Goal: Task Accomplishment & Management: Manage account settings

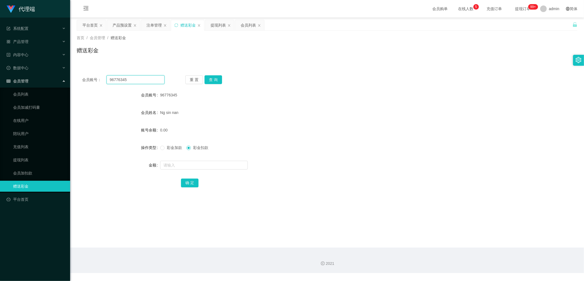
drag, startPoint x: 131, startPoint y: 78, endPoint x: 96, endPoint y: 78, distance: 35.0
click at [96, 78] on div "会员账号： 96776345" at bounding box center [123, 79] width 82 height 9
type input "98760219"
click at [216, 79] on button "查 询" at bounding box center [213, 79] width 18 height 9
click at [118, 22] on div "产品预设置" at bounding box center [121, 25] width 19 height 10
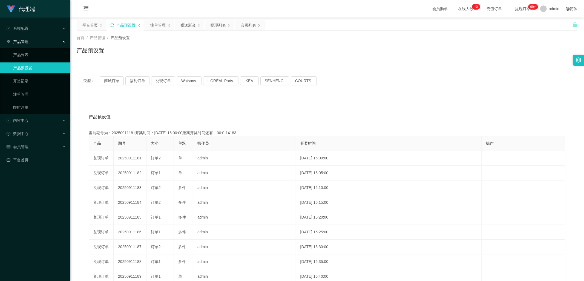
click at [111, 26] on icon "图标: sync" at bounding box center [112, 25] width 4 height 4
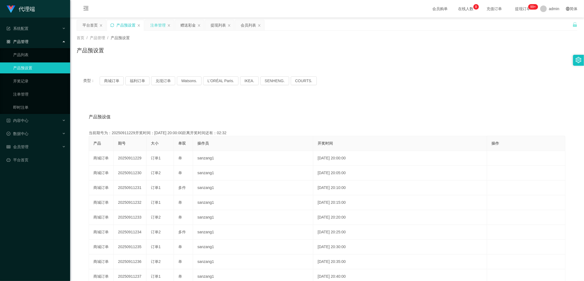
click at [157, 26] on div "注单管理" at bounding box center [157, 25] width 15 height 10
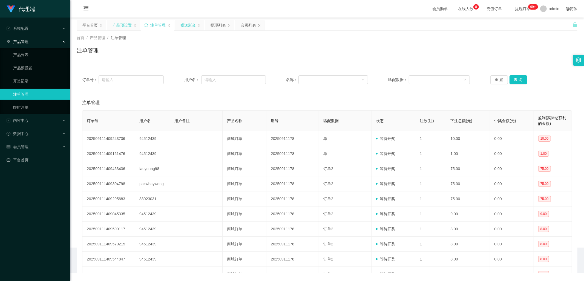
click at [182, 28] on div "赠送彩金" at bounding box center [187, 25] width 15 height 10
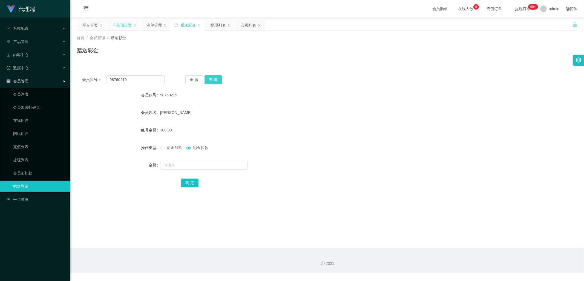
click at [212, 80] on button "查 询" at bounding box center [213, 79] width 18 height 9
drag, startPoint x: 212, startPoint y: 80, endPoint x: 207, endPoint y: 79, distance: 5.6
click at [213, 79] on button "查 询" at bounding box center [213, 79] width 18 height 9
drag, startPoint x: 131, startPoint y: 75, endPoint x: 108, endPoint y: 77, distance: 22.5
click at [108, 77] on input "98760219" at bounding box center [135, 79] width 58 height 9
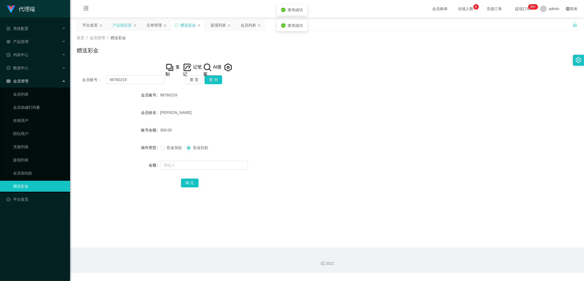
drag, startPoint x: 153, startPoint y: 24, endPoint x: 164, endPoint y: 48, distance: 26.3
click at [153, 24] on div "注单管理" at bounding box center [153, 25] width 15 height 10
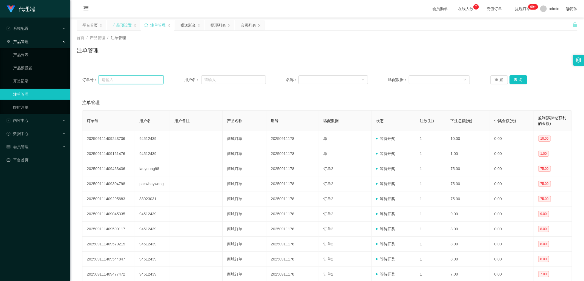
click at [141, 81] on input "text" at bounding box center [130, 79] width 65 height 9
paste input "229 期 选择 【订单1】 选择数量 输入 75 点提交订单 确认完成回复 1"
type input "2"
drag, startPoint x: 188, startPoint y: 25, endPoint x: 184, endPoint y: 32, distance: 8.1
click at [188, 25] on div "赠送彩金" at bounding box center [187, 25] width 15 height 10
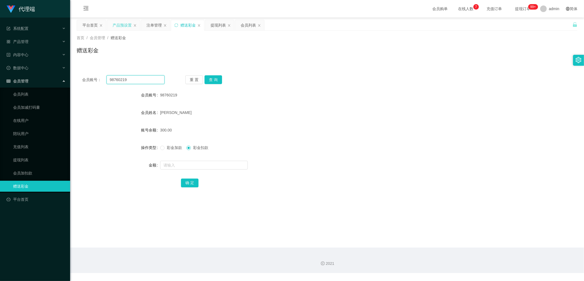
drag, startPoint x: 138, startPoint y: 78, endPoint x: 102, endPoint y: 77, distance: 35.6
click at [102, 77] on div "会员账号： 98760219" at bounding box center [123, 79] width 82 height 9
drag, startPoint x: 152, startPoint y: 26, endPoint x: 161, endPoint y: 45, distance: 20.7
click at [152, 26] on div "注单管理" at bounding box center [153, 25] width 15 height 10
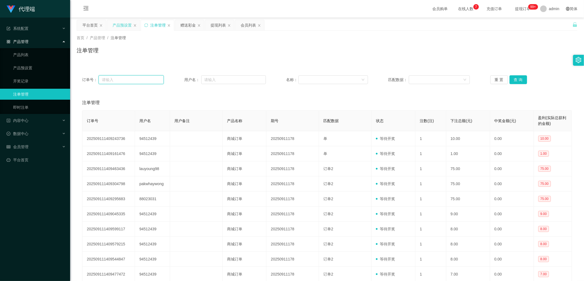
click at [143, 78] on input "text" at bounding box center [130, 79] width 65 height 9
paste input "98760219"
type input "98760219"
click at [513, 77] on button "查 询" at bounding box center [518, 79] width 18 height 9
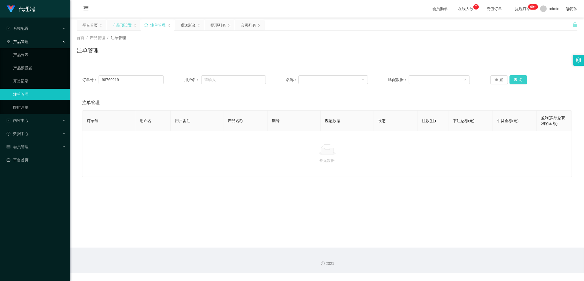
click at [513, 77] on button "查 询" at bounding box center [518, 79] width 18 height 9
click at [514, 80] on button "查 询" at bounding box center [518, 79] width 18 height 9
click at [514, 80] on div "重 置 查 询" at bounding box center [531, 79] width 82 height 9
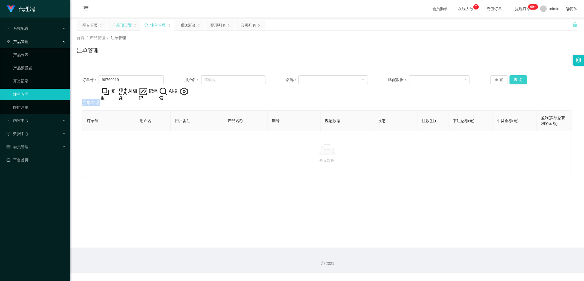
click at [514, 80] on button "查 询" at bounding box center [518, 79] width 18 height 9
click at [514, 80] on button "查 询" at bounding box center [521, 79] width 24 height 9
drag, startPoint x: 514, startPoint y: 80, endPoint x: 351, endPoint y: 68, distance: 164.0
click at [514, 80] on div "重 置 查 询" at bounding box center [531, 79] width 82 height 9
click at [187, 27] on div "赠送彩金" at bounding box center [187, 25] width 15 height 10
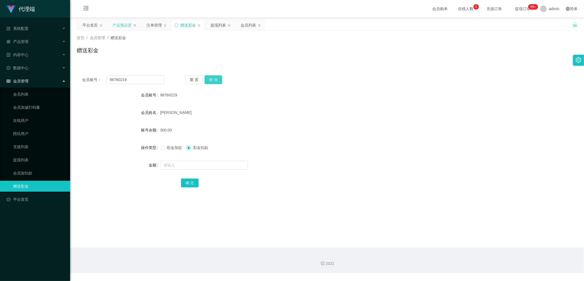
click at [212, 79] on button "查 询" at bounding box center [213, 79] width 18 height 9
drag, startPoint x: 148, startPoint y: 22, endPoint x: 161, endPoint y: 32, distance: 16.3
click at [149, 23] on div "注单管理" at bounding box center [153, 25] width 15 height 10
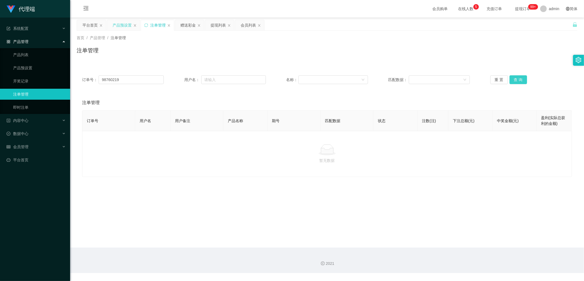
click at [514, 80] on button "查 询" at bounding box center [518, 79] width 18 height 9
click at [514, 80] on div "重 置 查 询" at bounding box center [531, 79] width 82 height 9
click at [514, 80] on button "查 询" at bounding box center [518, 79] width 18 height 9
click at [514, 80] on div "重 置 查 询" at bounding box center [531, 79] width 82 height 9
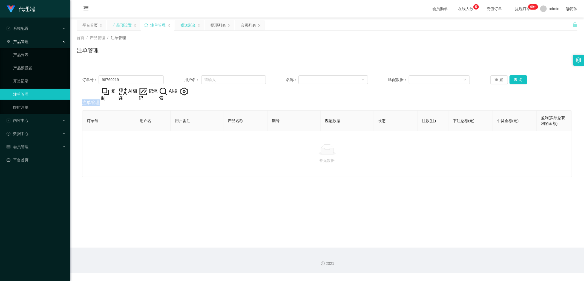
click at [184, 27] on div "赠送彩金" at bounding box center [187, 25] width 15 height 10
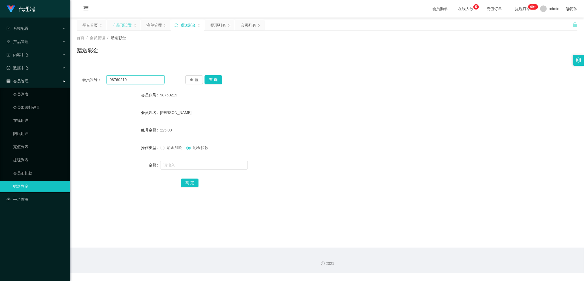
drag, startPoint x: 134, startPoint y: 81, endPoint x: 98, endPoint y: 79, distance: 36.7
click at [98, 79] on div "会员账号： 98760219" at bounding box center [123, 79] width 82 height 9
drag, startPoint x: 150, startPoint y: 25, endPoint x: 152, endPoint y: 33, distance: 8.6
click at [150, 25] on div "注单管理" at bounding box center [153, 25] width 15 height 10
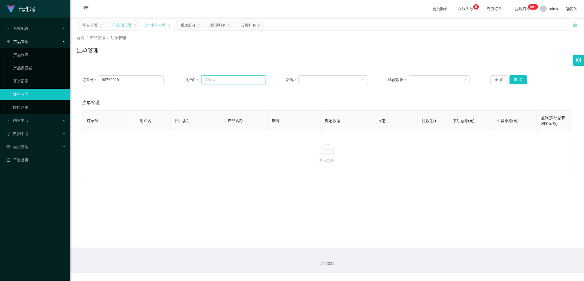
click at [218, 79] on input "text" at bounding box center [233, 79] width 65 height 9
paste input "98760219"
type input "98760219"
click at [519, 80] on button "查 询" at bounding box center [518, 79] width 18 height 9
click at [519, 79] on button "查 询" at bounding box center [518, 79] width 18 height 9
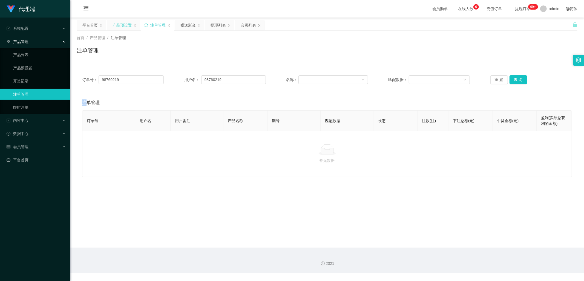
click at [519, 79] on div "重 置 查 询" at bounding box center [531, 79] width 82 height 9
drag, startPoint x: 140, startPoint y: 73, endPoint x: 117, endPoint y: 73, distance: 23.3
click at [115, 73] on div "订单号： 98760219 用户名： 98760219 名称： 匹配数据： 重 置 查 询" at bounding box center [327, 80] width 500 height 20
copy span "订单号："
click at [518, 82] on button "查 询" at bounding box center [518, 79] width 18 height 9
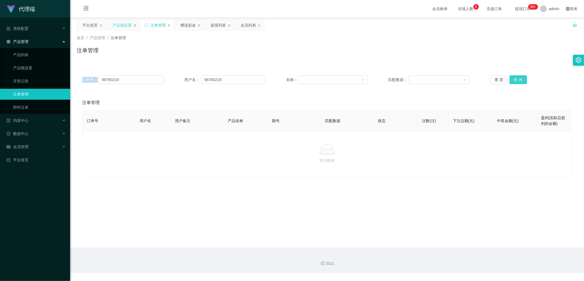
click at [518, 82] on button "查 询" at bounding box center [518, 79] width 18 height 9
click at [518, 82] on div "重 置 查 询" at bounding box center [531, 79] width 82 height 9
drag, startPoint x: 518, startPoint y: 82, endPoint x: 486, endPoint y: 84, distance: 31.8
click at [518, 82] on button "查 询" at bounding box center [518, 79] width 18 height 9
click at [134, 77] on input "98760219" at bounding box center [130, 79] width 65 height 9
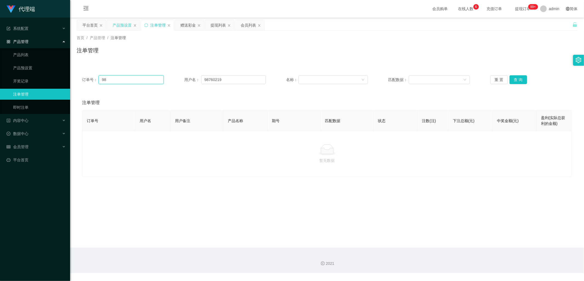
type input "9"
click at [519, 80] on button "查 询" at bounding box center [518, 79] width 18 height 9
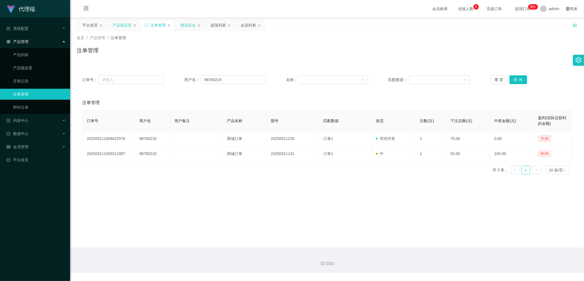
click at [187, 24] on div "赠送彩金" at bounding box center [187, 25] width 15 height 10
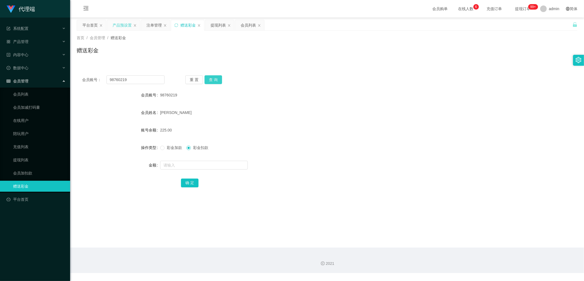
click at [209, 80] on button "查 询" at bounding box center [213, 79] width 18 height 9
click at [209, 80] on div "重 置 查 询" at bounding box center [226, 79] width 82 height 9
click at [209, 80] on button "查 询" at bounding box center [213, 79] width 18 height 9
click at [239, 114] on div "AI翻译" at bounding box center [233, 109] width 11 height 10
click at [249, 123] on form "会员账号 98760219 会员姓名 [PERSON_NAME] 账号余额 375.00 操作类型 彩金加款 彩金扣款 金额 确 定" at bounding box center [327, 138] width 500 height 98
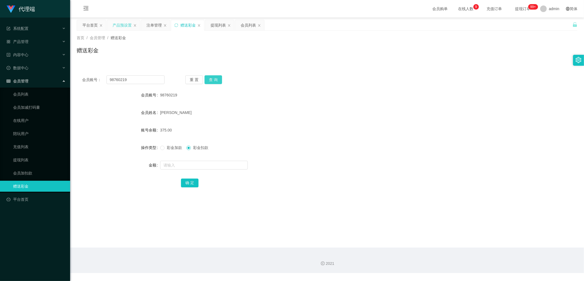
click at [216, 80] on button "查 询" at bounding box center [213, 79] width 18 height 9
click at [215, 79] on button "查 询" at bounding box center [213, 79] width 18 height 9
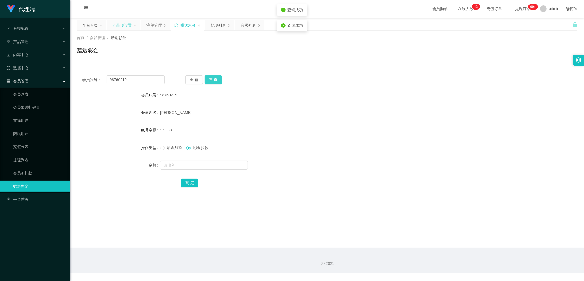
click at [215, 79] on button "查 询" at bounding box center [213, 79] width 18 height 9
click at [215, 79] on div "重 置 查 询" at bounding box center [226, 79] width 82 height 9
click at [215, 79] on button "查 询" at bounding box center [213, 79] width 18 height 9
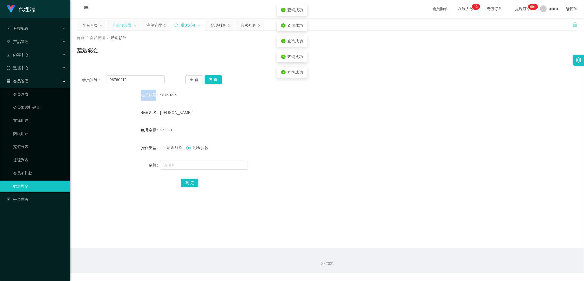
click at [215, 79] on div "重 置 查 询" at bounding box center [226, 79] width 82 height 9
click at [215, 79] on button "查 询" at bounding box center [213, 79] width 18 height 9
click at [91, 26] on div "平台首页" at bounding box center [89, 25] width 15 height 10
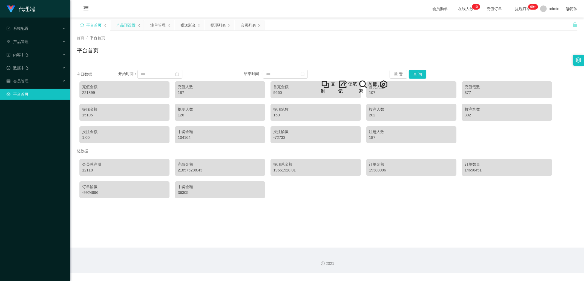
click at [127, 24] on div "产品预设置" at bounding box center [125, 25] width 19 height 10
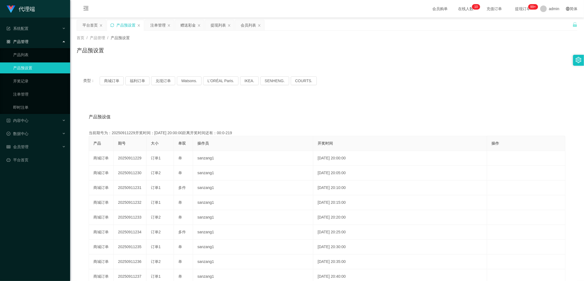
click at [112, 25] on icon "图标: sync" at bounding box center [112, 25] width 4 height 4
drag, startPoint x: 247, startPoint y: 24, endPoint x: 246, endPoint y: 29, distance: 5.3
click at [247, 24] on div "会员列表" at bounding box center [247, 25] width 15 height 10
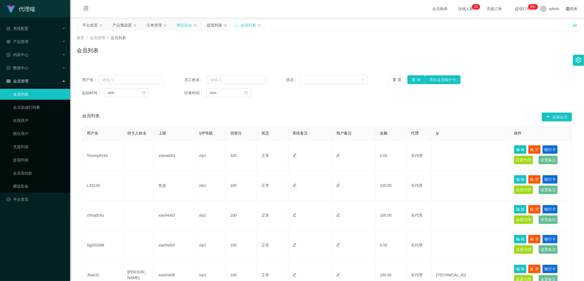
click at [181, 26] on div "赠送彩金" at bounding box center [183, 25] width 15 height 10
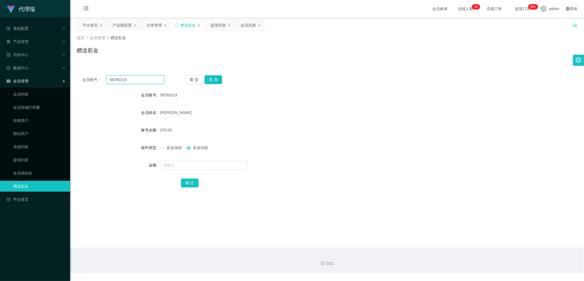
drag, startPoint x: 146, startPoint y: 80, endPoint x: 105, endPoint y: 80, distance: 40.5
click at [105, 80] on div "会员账号： 98760219" at bounding box center [123, 79] width 82 height 9
click at [248, 26] on div "会员列表" at bounding box center [247, 25] width 15 height 10
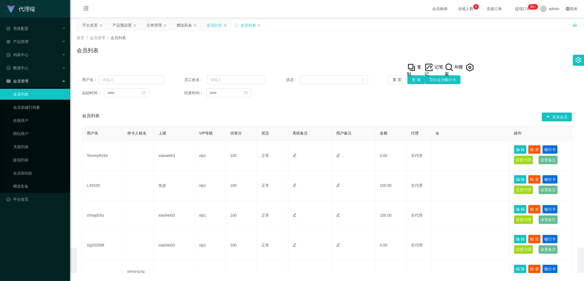
click at [211, 24] on div "提现列表" at bounding box center [214, 25] width 15 height 10
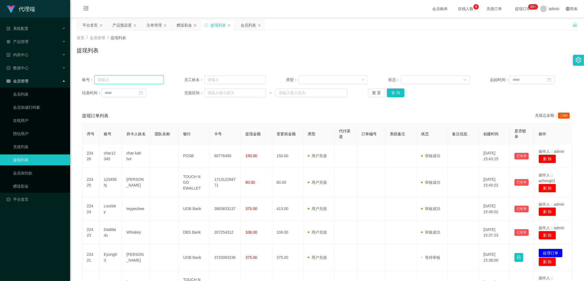
click at [144, 78] on input "text" at bounding box center [128, 79] width 69 height 9
paste input "98760219"
type input "98760219"
click at [393, 95] on button "查 询" at bounding box center [396, 92] width 18 height 9
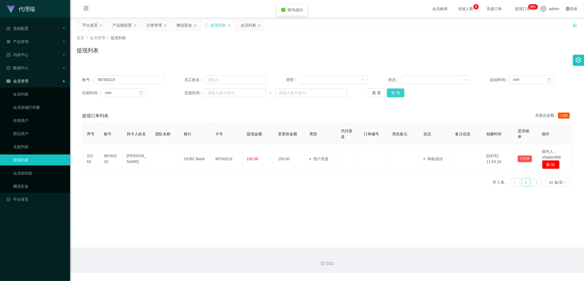
click at [393, 95] on button "查 询" at bounding box center [396, 92] width 18 height 9
click at [182, 26] on div "赠送彩金" at bounding box center [183, 25] width 15 height 10
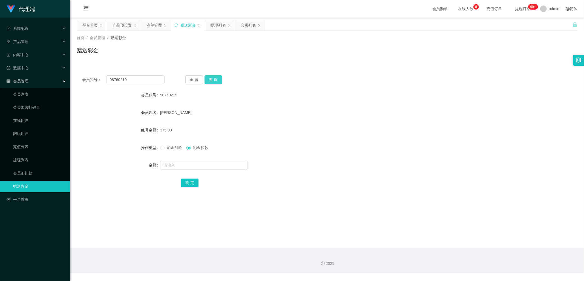
click at [212, 81] on button "查 询" at bounding box center [213, 79] width 18 height 9
click at [212, 79] on button "查 询" at bounding box center [213, 79] width 18 height 9
drag, startPoint x: 151, startPoint y: 26, endPoint x: 158, endPoint y: 27, distance: 6.6
click at [151, 26] on div "注单管理" at bounding box center [153, 25] width 15 height 10
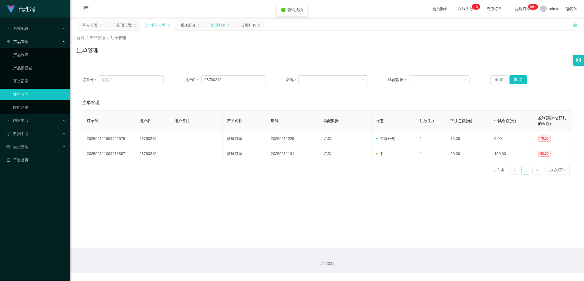
click at [213, 25] on div "提现列表" at bounding box center [217, 25] width 15 height 10
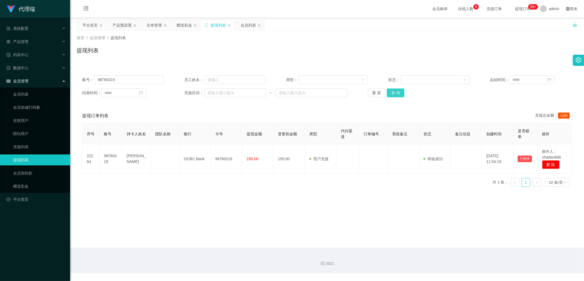
click at [395, 93] on button "查 询" at bounding box center [396, 92] width 18 height 9
drag, startPoint x: 132, startPoint y: 80, endPoint x: 94, endPoint y: 79, distance: 38.3
click at [94, 79] on input "98760219" at bounding box center [128, 79] width 69 height 9
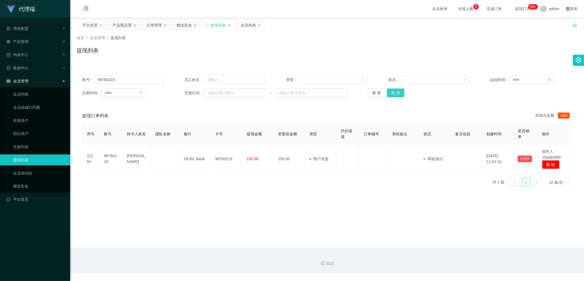
click at [397, 92] on button "查 询" at bounding box center [396, 92] width 18 height 9
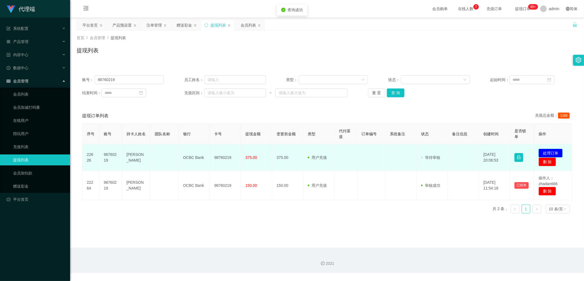
click at [548, 152] on button "处理订单" at bounding box center [550, 153] width 24 height 9
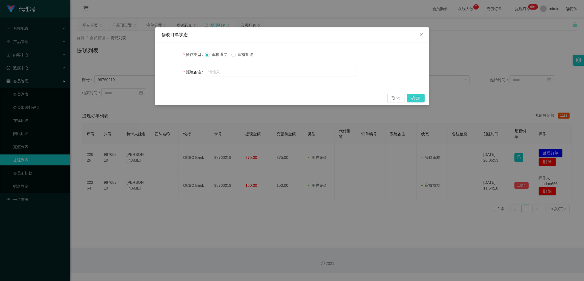
click at [420, 101] on button "确 定" at bounding box center [416, 98] width 18 height 9
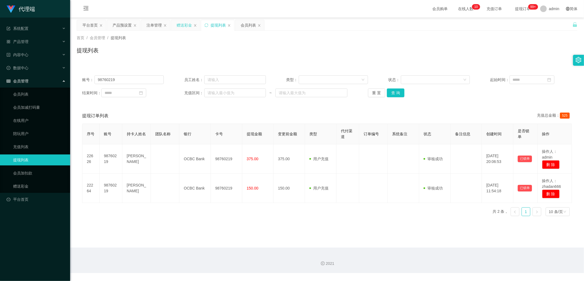
click at [179, 23] on div "赠送彩金" at bounding box center [183, 25] width 15 height 10
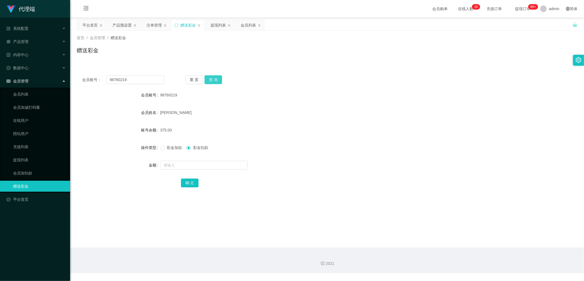
drag, startPoint x: 211, startPoint y: 79, endPoint x: 209, endPoint y: 123, distance: 44.4
click at [211, 79] on button "查 询" at bounding box center [213, 79] width 18 height 9
drag, startPoint x: 164, startPoint y: 149, endPoint x: 187, endPoint y: 163, distance: 27.4
click at [163, 149] on label "彩金加款" at bounding box center [172, 148] width 24 height 6
click at [187, 166] on input "text" at bounding box center [204, 165] width 88 height 9
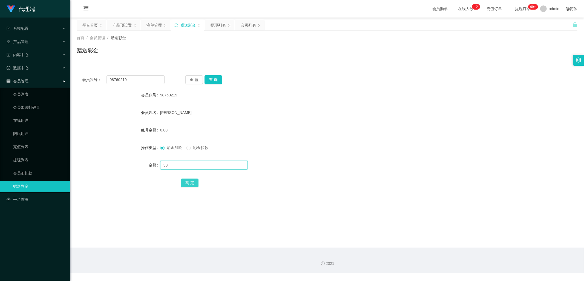
type input "38"
click at [188, 181] on button "确 定" at bounding box center [190, 182] width 18 height 9
click at [127, 22] on div "产品预设置" at bounding box center [121, 25] width 19 height 10
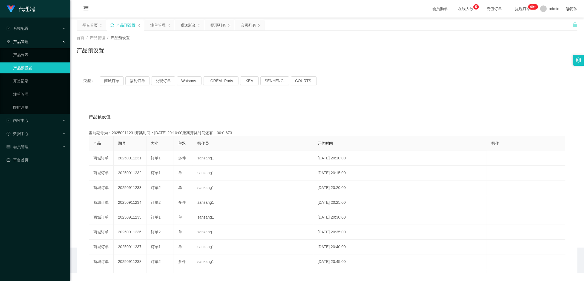
click at [112, 25] on icon "图标: sync" at bounding box center [112, 25] width 4 height 4
